Goal: Information Seeking & Learning: Learn about a topic

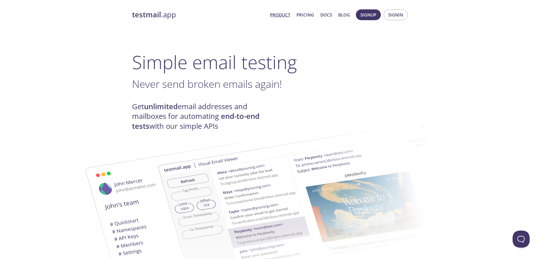
click at [287, 16] on link "Product" at bounding box center [280, 14] width 20 height 7
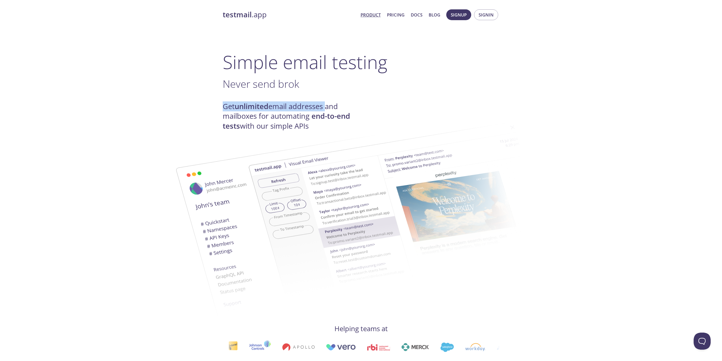
drag, startPoint x: 221, startPoint y: 105, endPoint x: 327, endPoint y: 108, distance: 106.5
click at [374, 102] on div "Get unlimited email addresses and mailboxes for automating end-to-end tests wit…" at bounding box center [361, 116] width 277 height 29
click at [399, 13] on link "Pricing" at bounding box center [396, 14] width 18 height 7
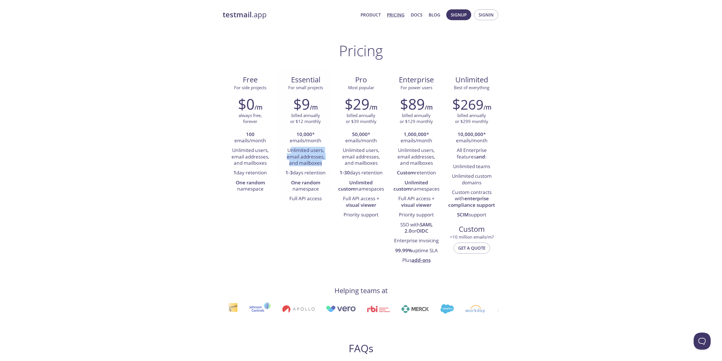
drag, startPoint x: 290, startPoint y: 149, endPoint x: 322, endPoint y: 161, distance: 34.9
click at [322, 161] on li "Unlimited users, email addresses, and mailboxes" at bounding box center [305, 157] width 47 height 22
drag, startPoint x: 290, startPoint y: 201, endPoint x: 323, endPoint y: 200, distance: 33.5
click at [323, 200] on li "Full API access" at bounding box center [305, 199] width 47 height 10
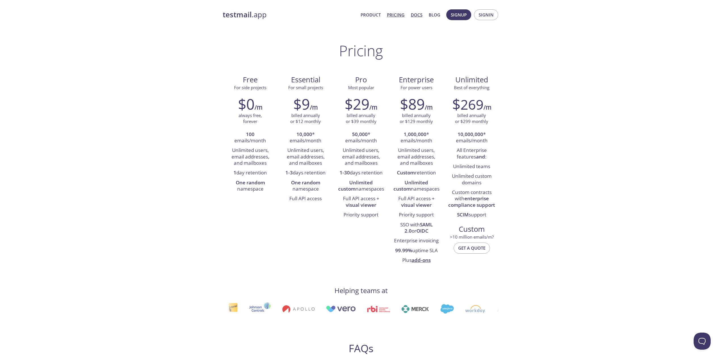
click at [411, 15] on link "Docs" at bounding box center [417, 14] width 12 height 7
click at [236, 15] on strong "testmail" at bounding box center [237, 15] width 29 height 10
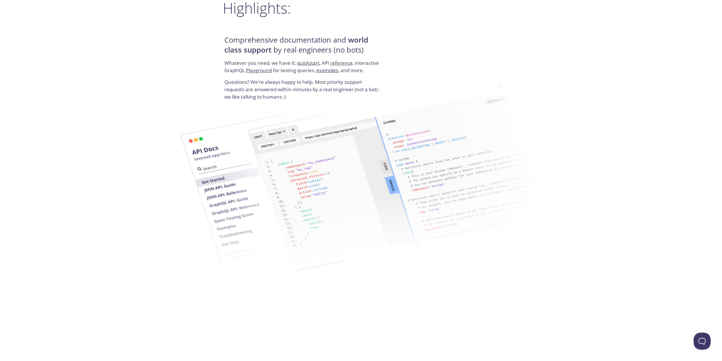
scroll to position [710, 0]
